Goal: Navigation & Orientation: Find specific page/section

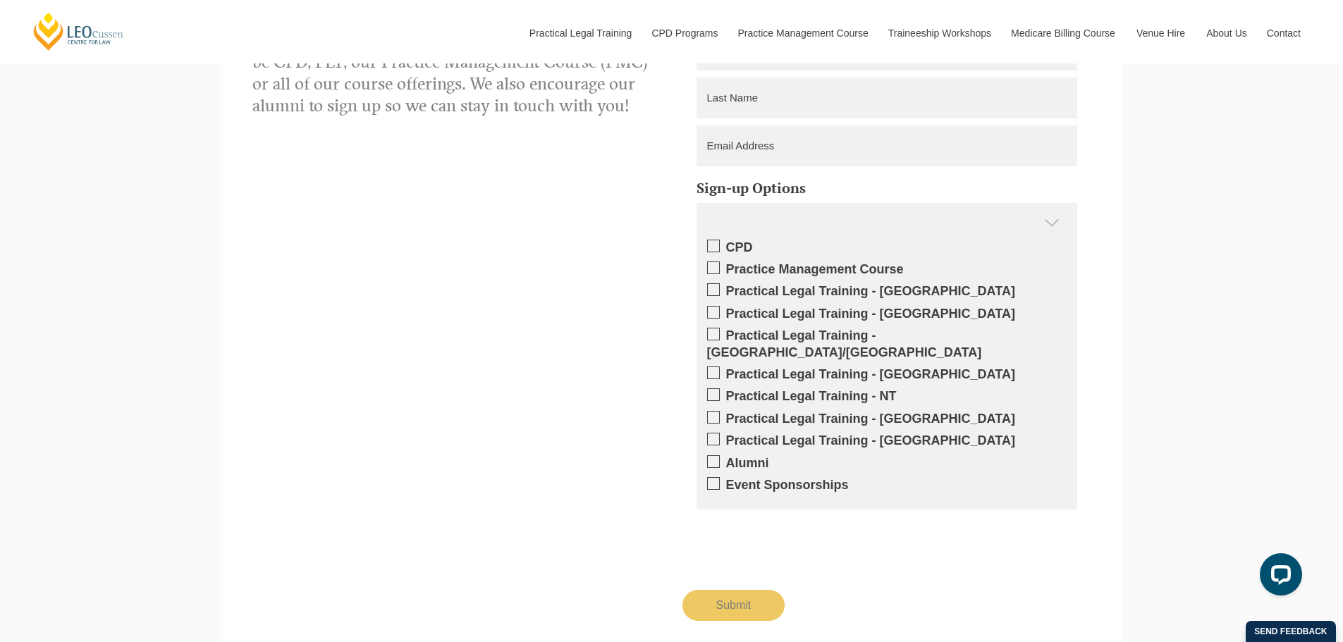
scroll to position [2657, 0]
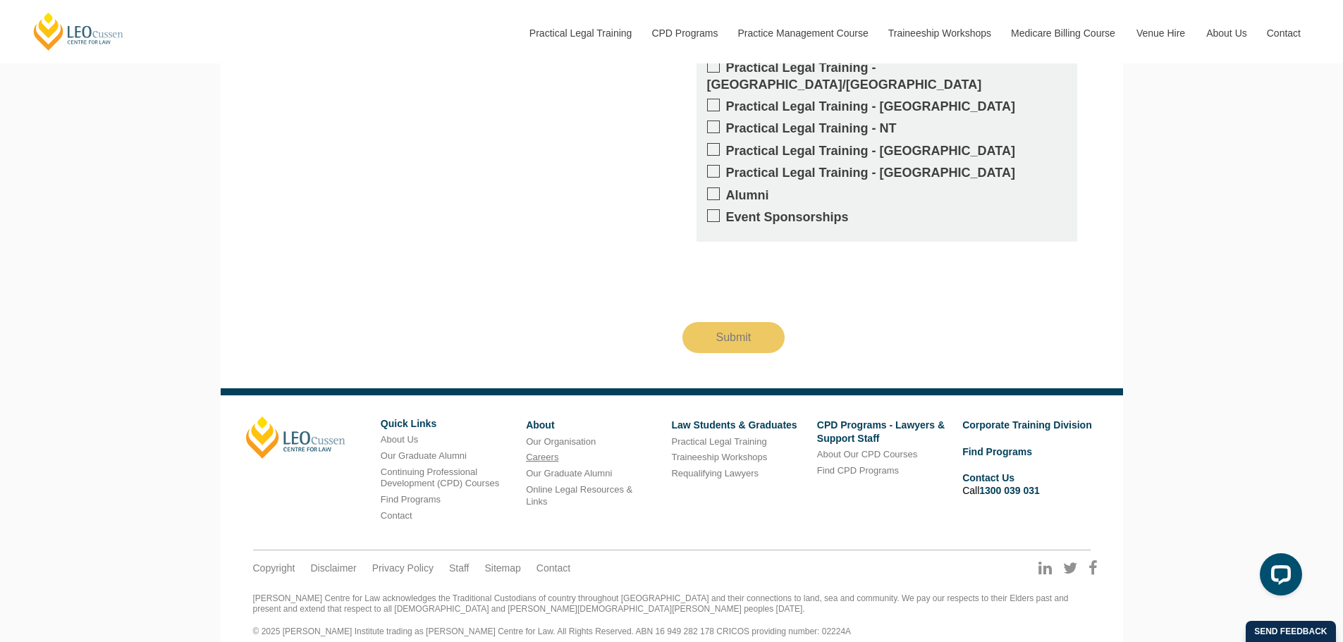
click at [538, 452] on link "Careers" at bounding box center [542, 457] width 32 height 11
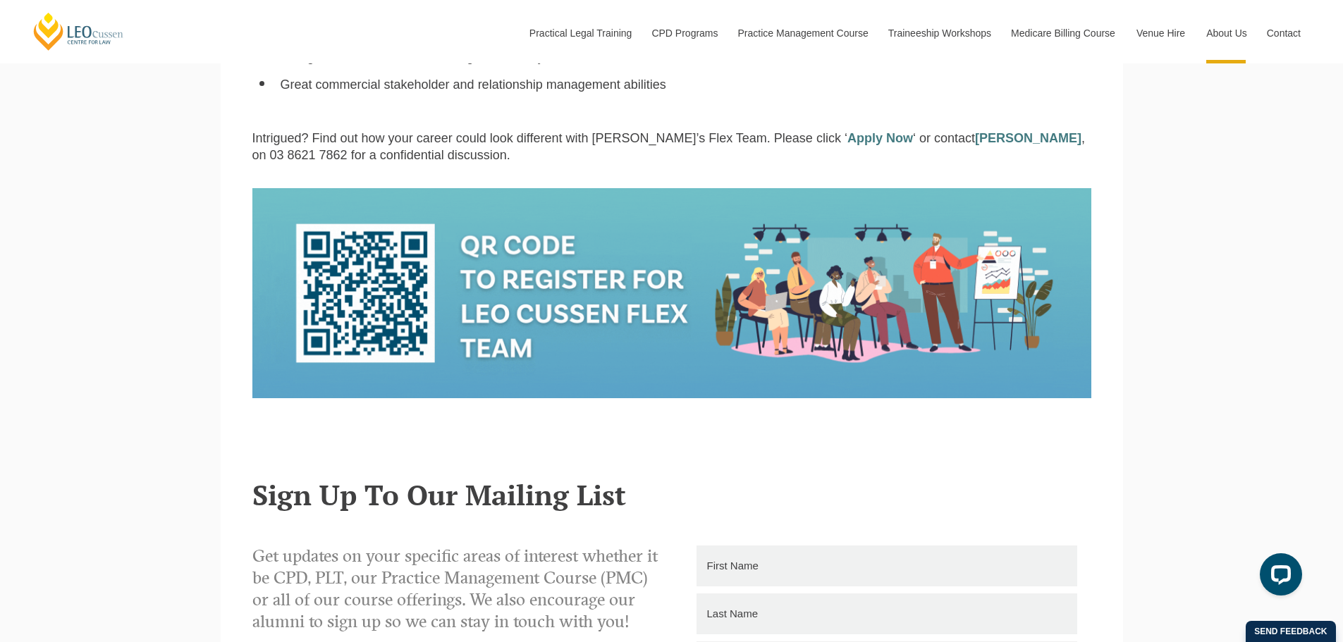
scroll to position [1645, 0]
